Goal: Navigation & Orientation: Find specific page/section

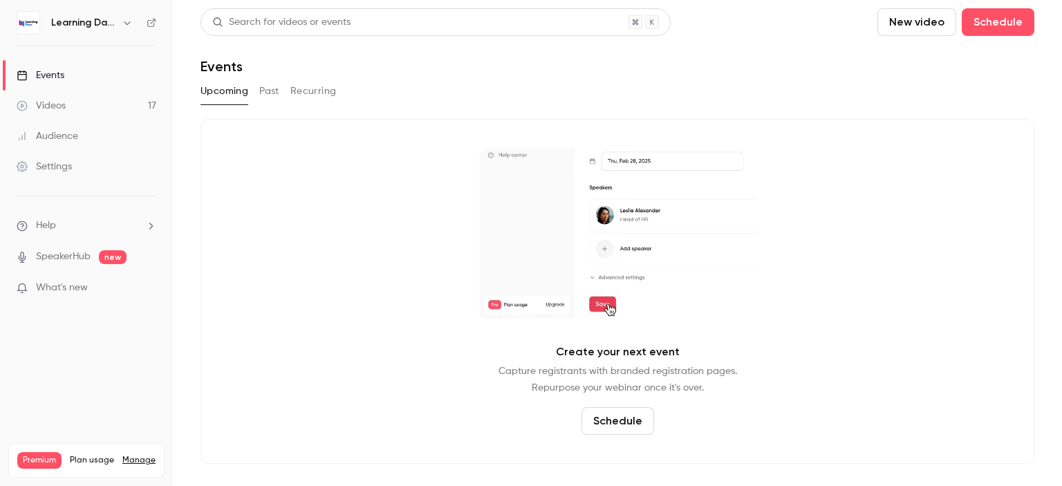
click at [75, 122] on link "Audience" at bounding box center [86, 136] width 173 height 30
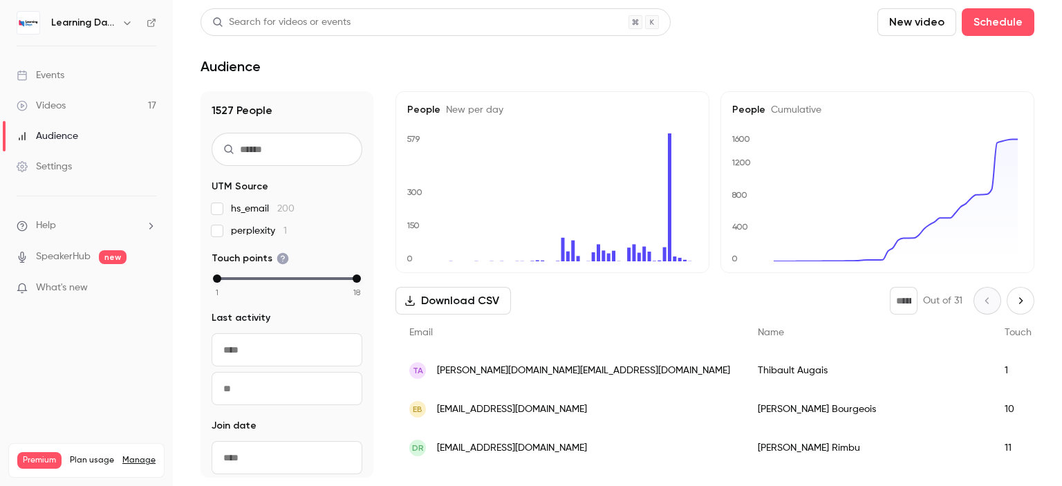
click at [478, 371] on span "[PERSON_NAME][DOMAIN_NAME][EMAIL_ADDRESS][DOMAIN_NAME]" at bounding box center [583, 371] width 293 height 15
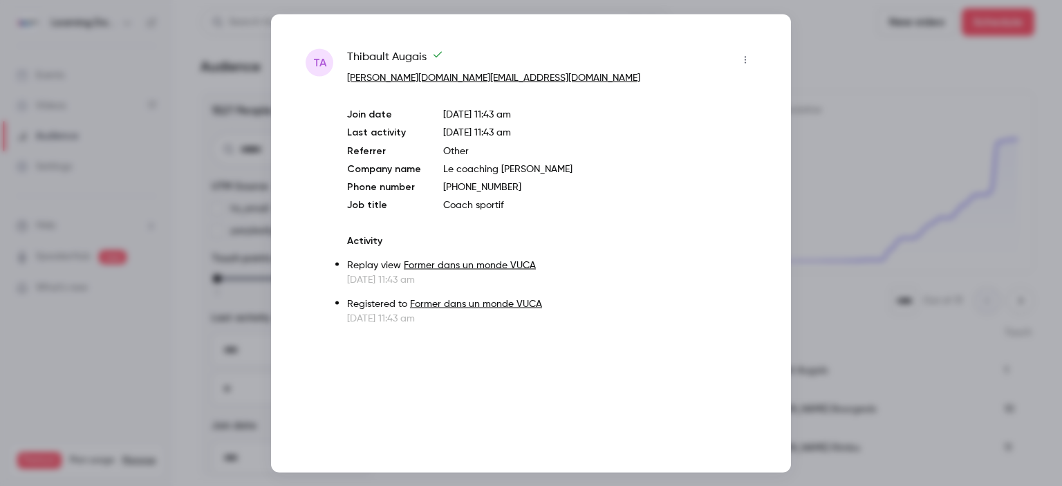
click at [824, 97] on div at bounding box center [531, 243] width 1062 height 486
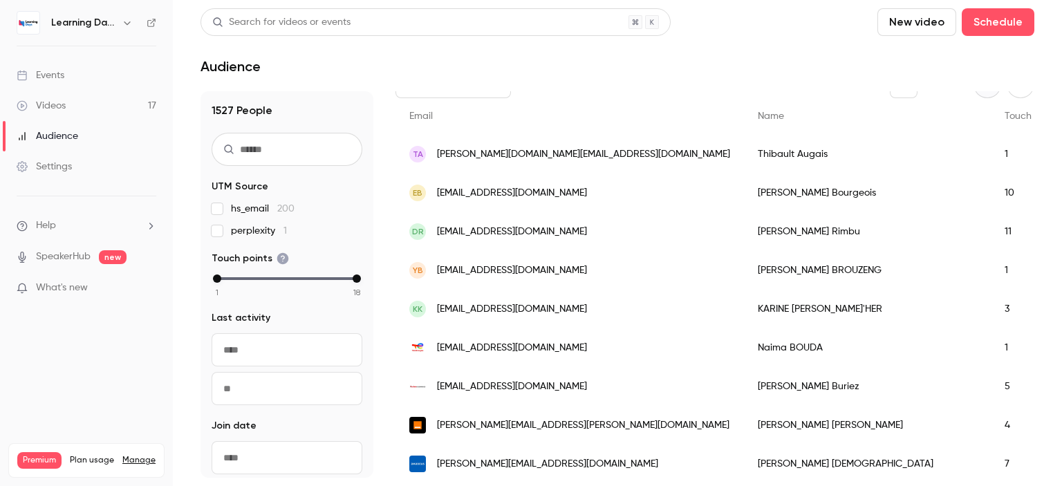
scroll to position [220, 0]
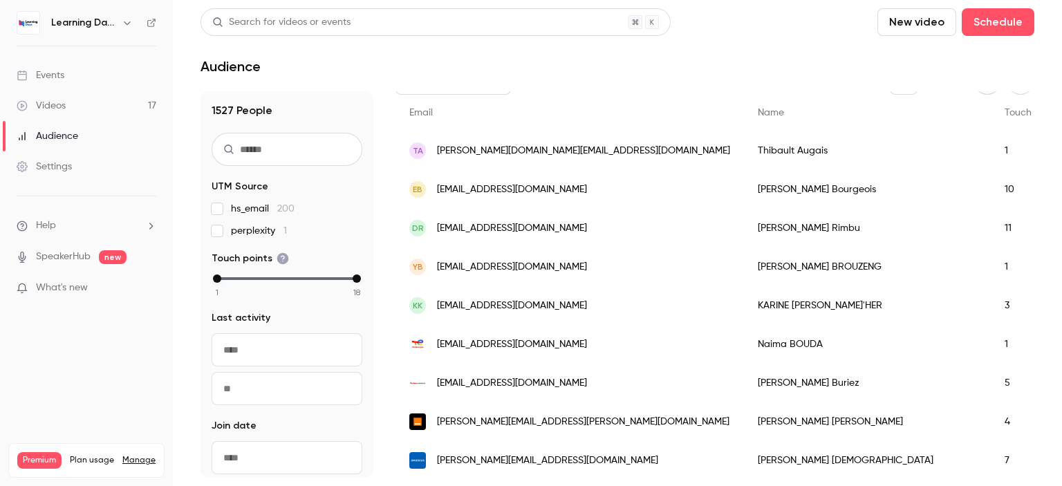
click at [541, 344] on span "[EMAIL_ADDRESS][DOMAIN_NAME]" at bounding box center [512, 344] width 150 height 15
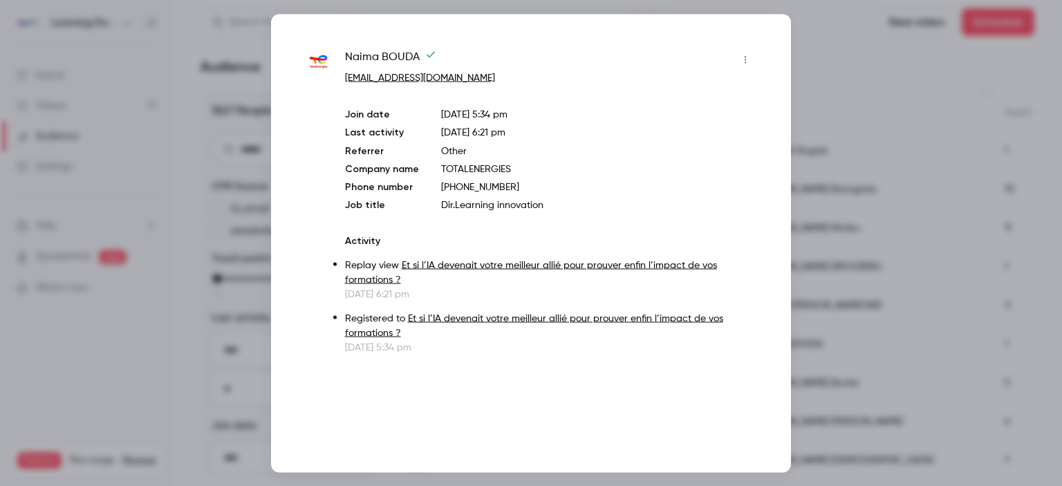
click at [807, 89] on div at bounding box center [531, 243] width 1062 height 486
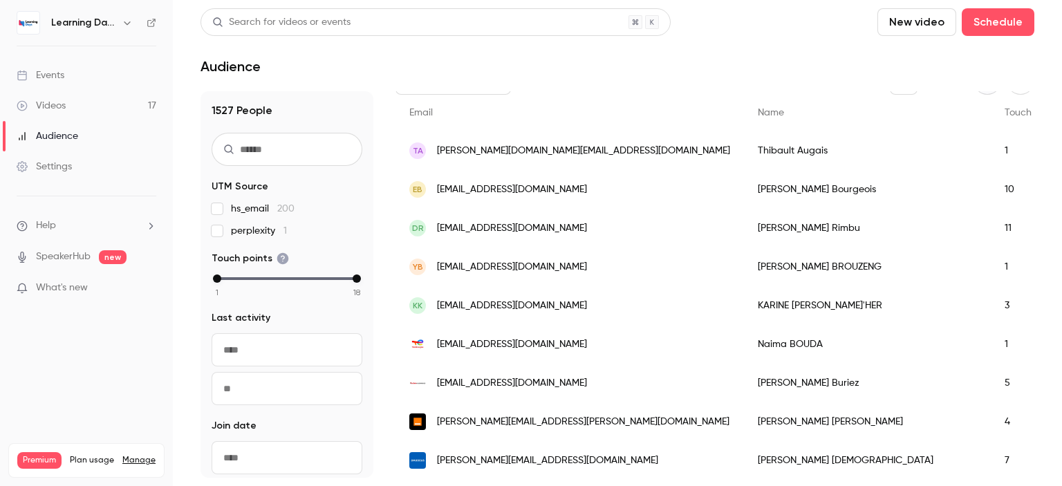
click at [498, 420] on span "[PERSON_NAME][EMAIL_ADDRESS][PERSON_NAME][DOMAIN_NAME]" at bounding box center [583, 422] width 292 height 15
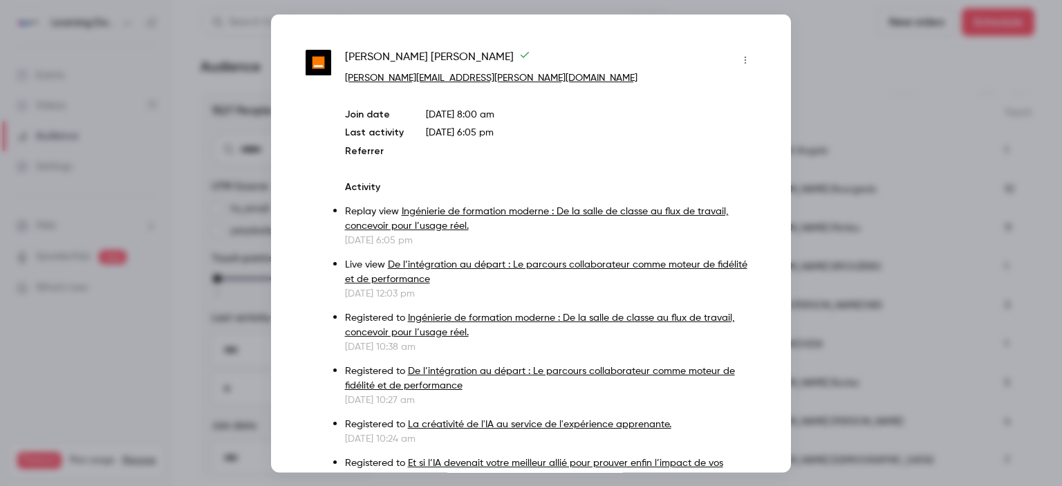
click at [803, 173] on div at bounding box center [531, 243] width 1062 height 486
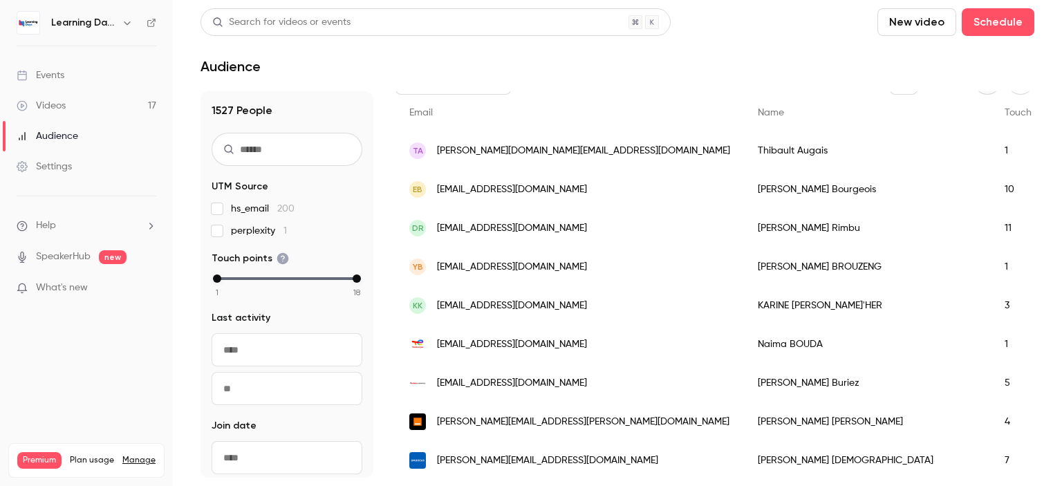
click at [495, 378] on span "[EMAIL_ADDRESS][DOMAIN_NAME]" at bounding box center [512, 383] width 150 height 15
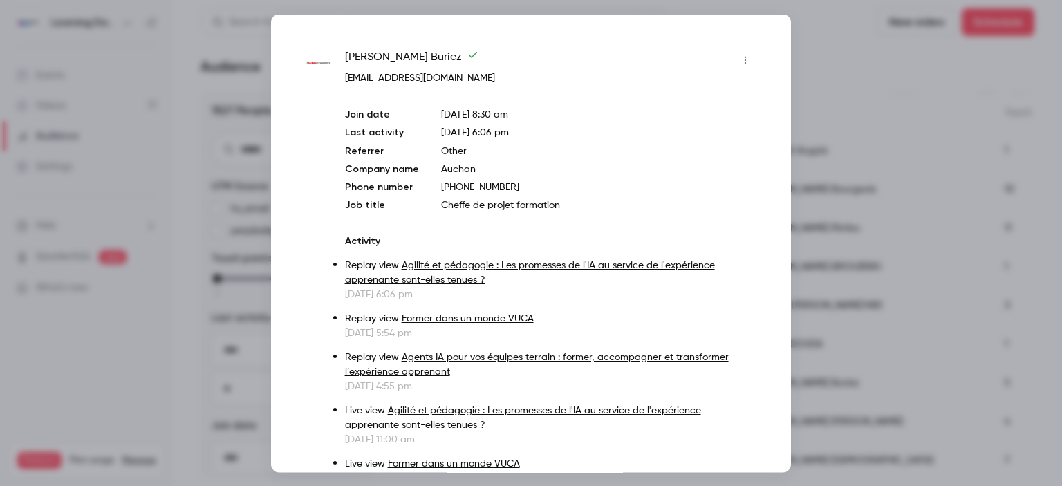
click at [811, 185] on div at bounding box center [531, 243] width 1062 height 486
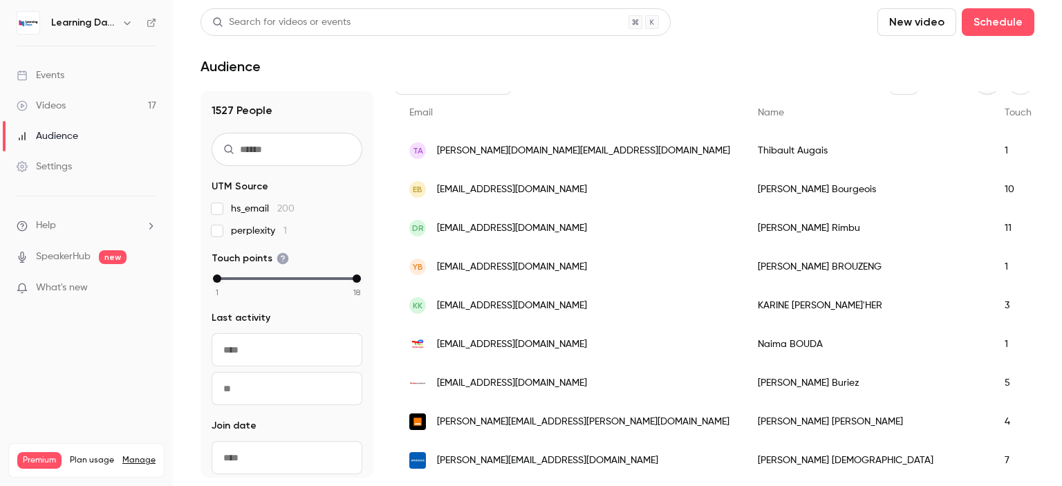
click at [509, 346] on span "[EMAIL_ADDRESS][DOMAIN_NAME]" at bounding box center [512, 344] width 150 height 15
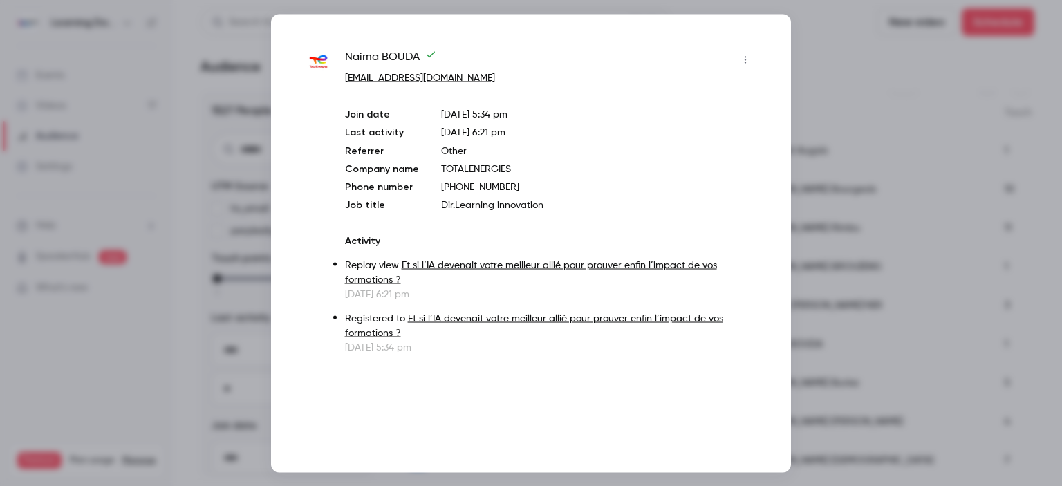
click at [158, 191] on div at bounding box center [531, 243] width 1062 height 486
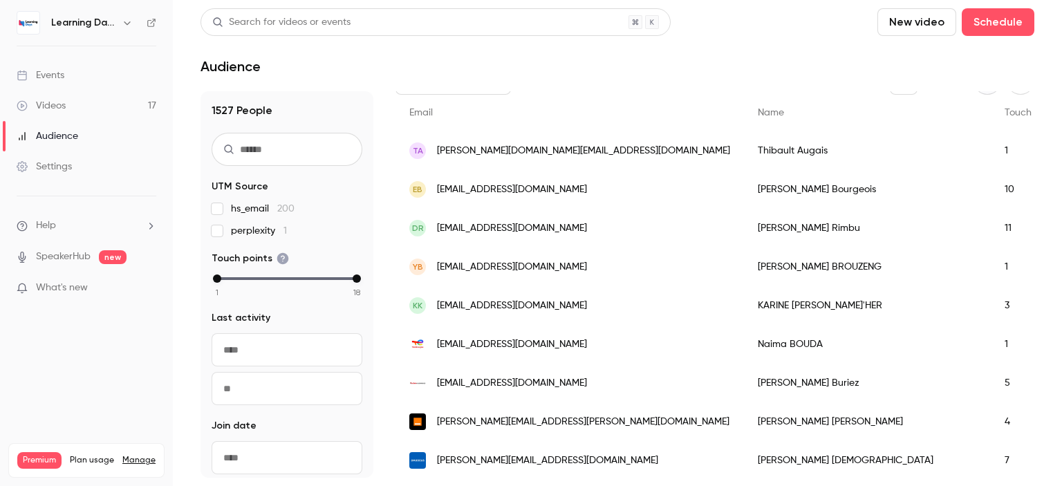
click at [88, 81] on link "Events" at bounding box center [86, 75] width 173 height 30
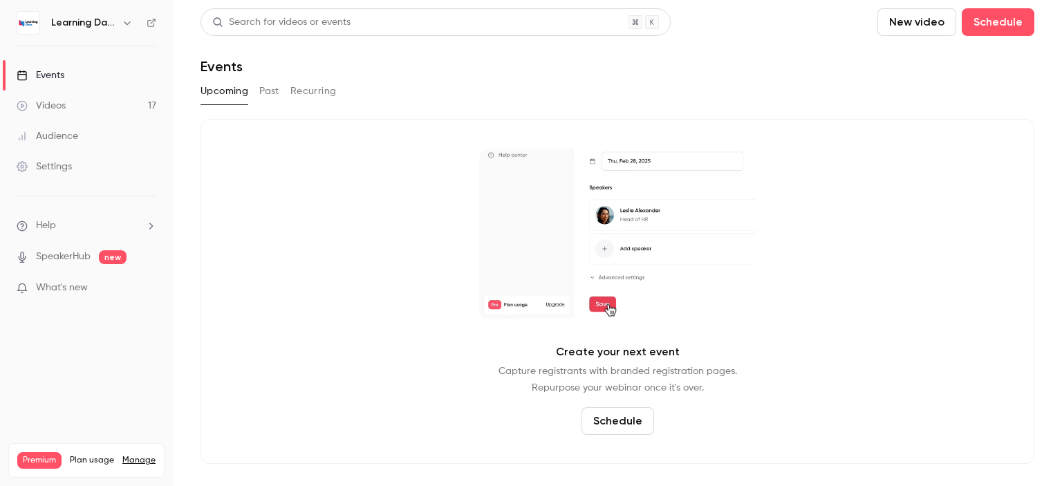
click at [64, 135] on div "Audience" at bounding box center [48, 136] width 62 height 14
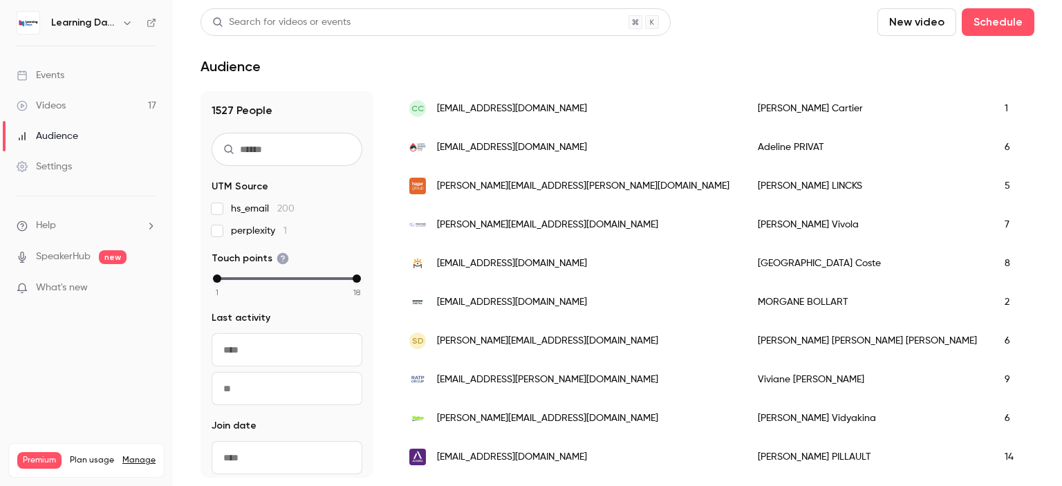
scroll to position [659, 0]
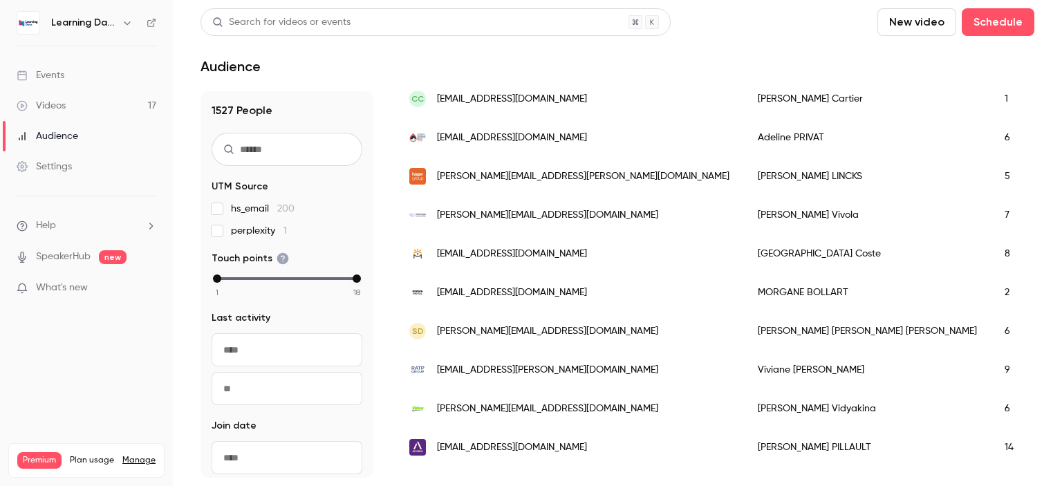
click at [506, 209] on span "[PERSON_NAME][EMAIL_ADDRESS][DOMAIN_NAME]" at bounding box center [547, 215] width 221 height 15
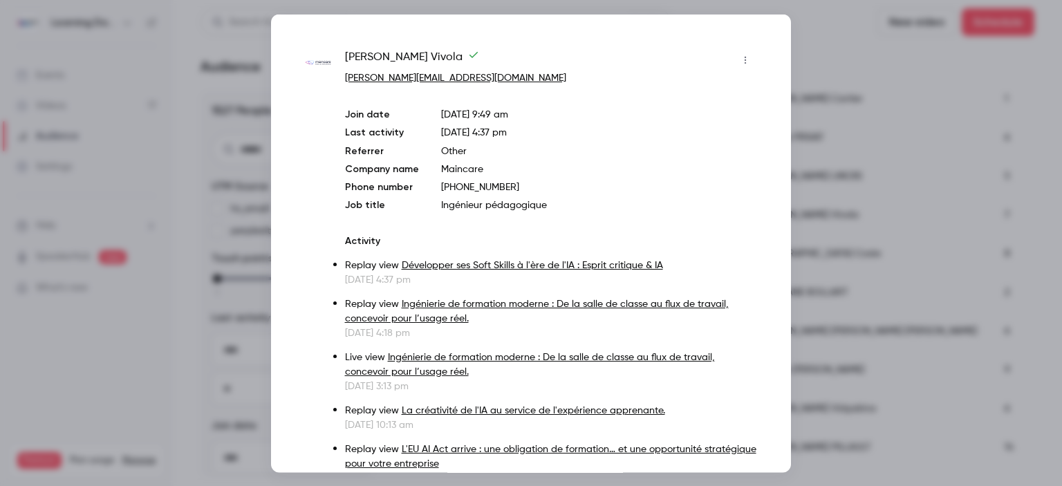
click at [841, 191] on div at bounding box center [531, 243] width 1062 height 486
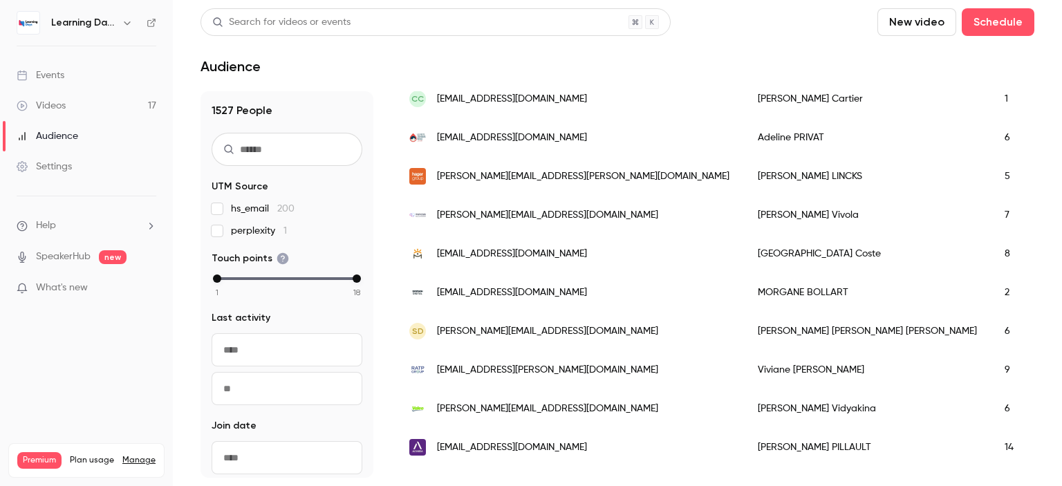
click at [503, 355] on div "[EMAIL_ADDRESS][PERSON_NAME][DOMAIN_NAME]" at bounding box center [569, 369] width 348 height 39
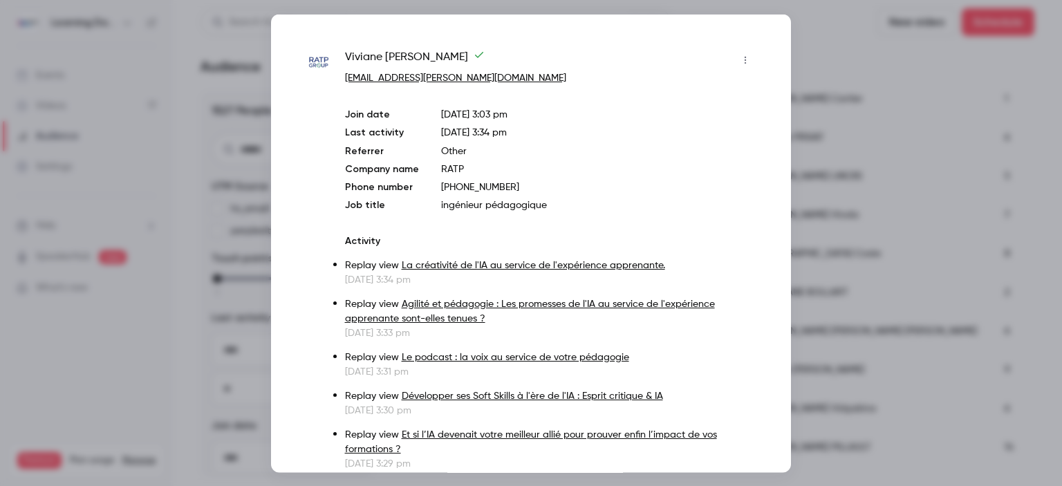
click at [841, 194] on div at bounding box center [531, 243] width 1062 height 486
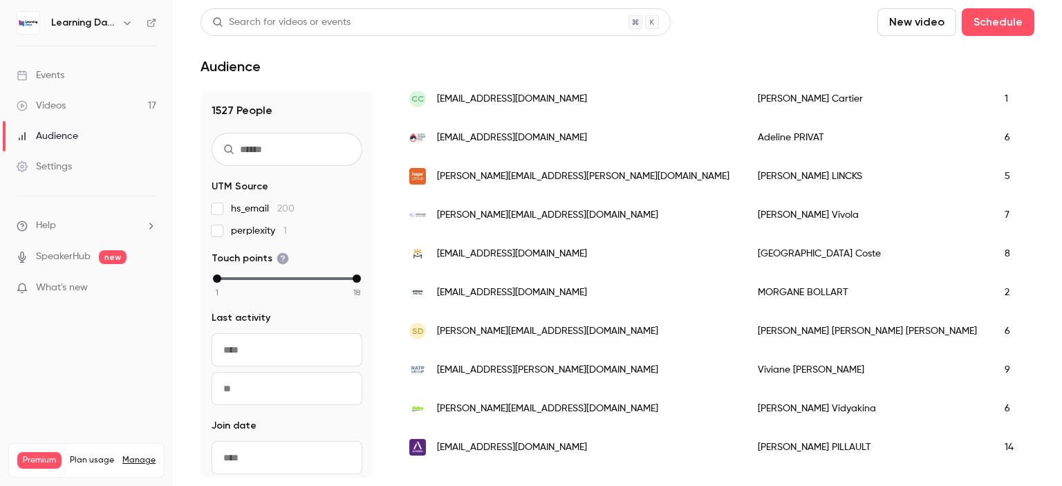
click at [71, 124] on link "Audience" at bounding box center [86, 136] width 173 height 30
click at [66, 108] on link "Videos 17" at bounding box center [86, 106] width 173 height 30
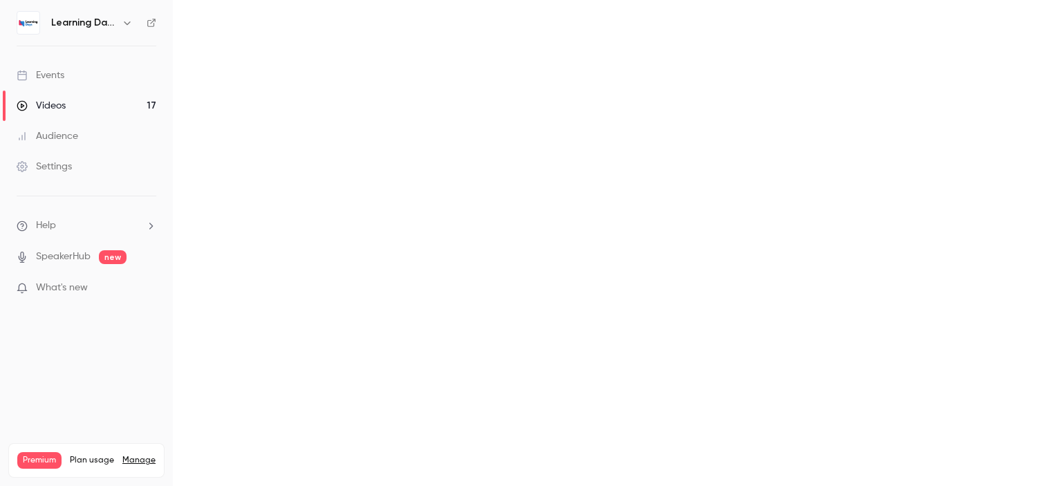
click at [72, 135] on div "Audience" at bounding box center [48, 136] width 62 height 14
